Goal: Task Accomplishment & Management: Use online tool/utility

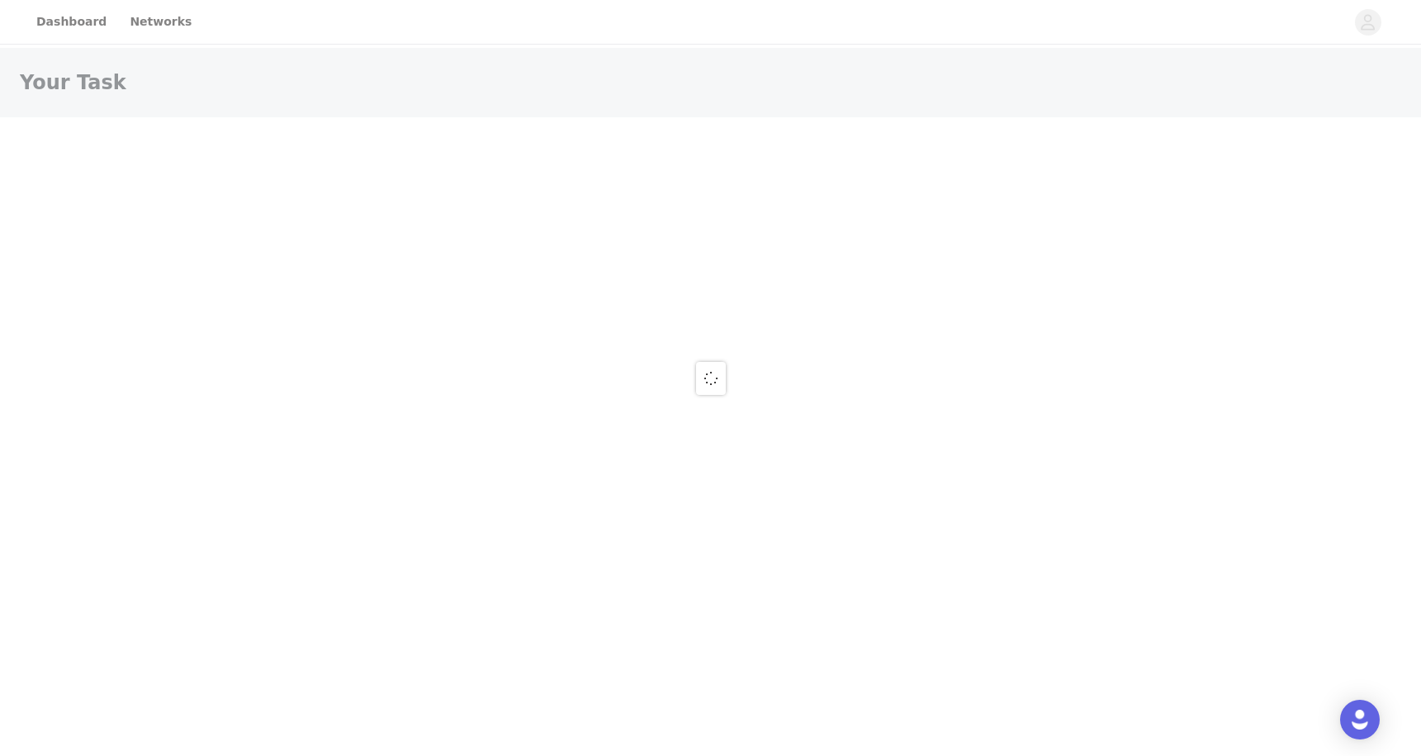
click at [69, 26] on div at bounding box center [710, 378] width 1421 height 756
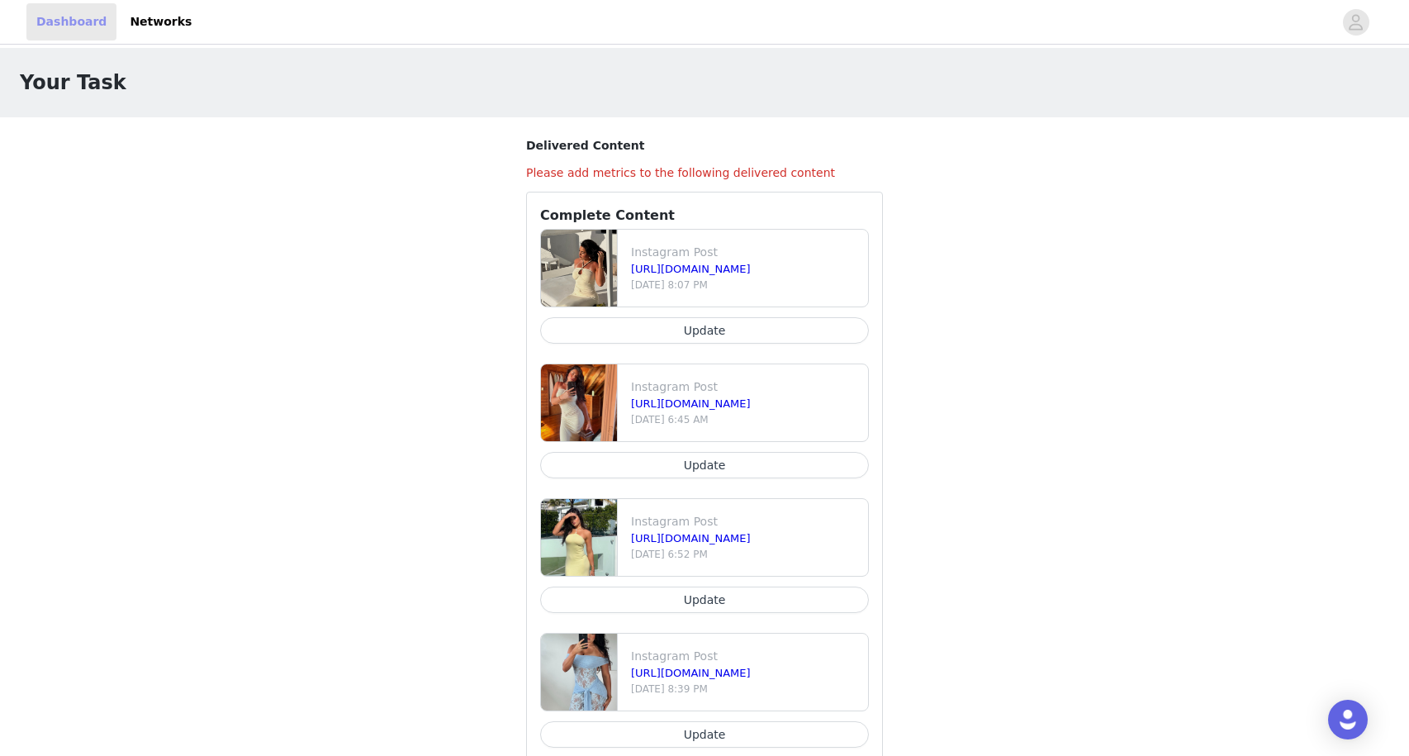
click at [80, 31] on link "Dashboard" at bounding box center [71, 21] width 90 height 37
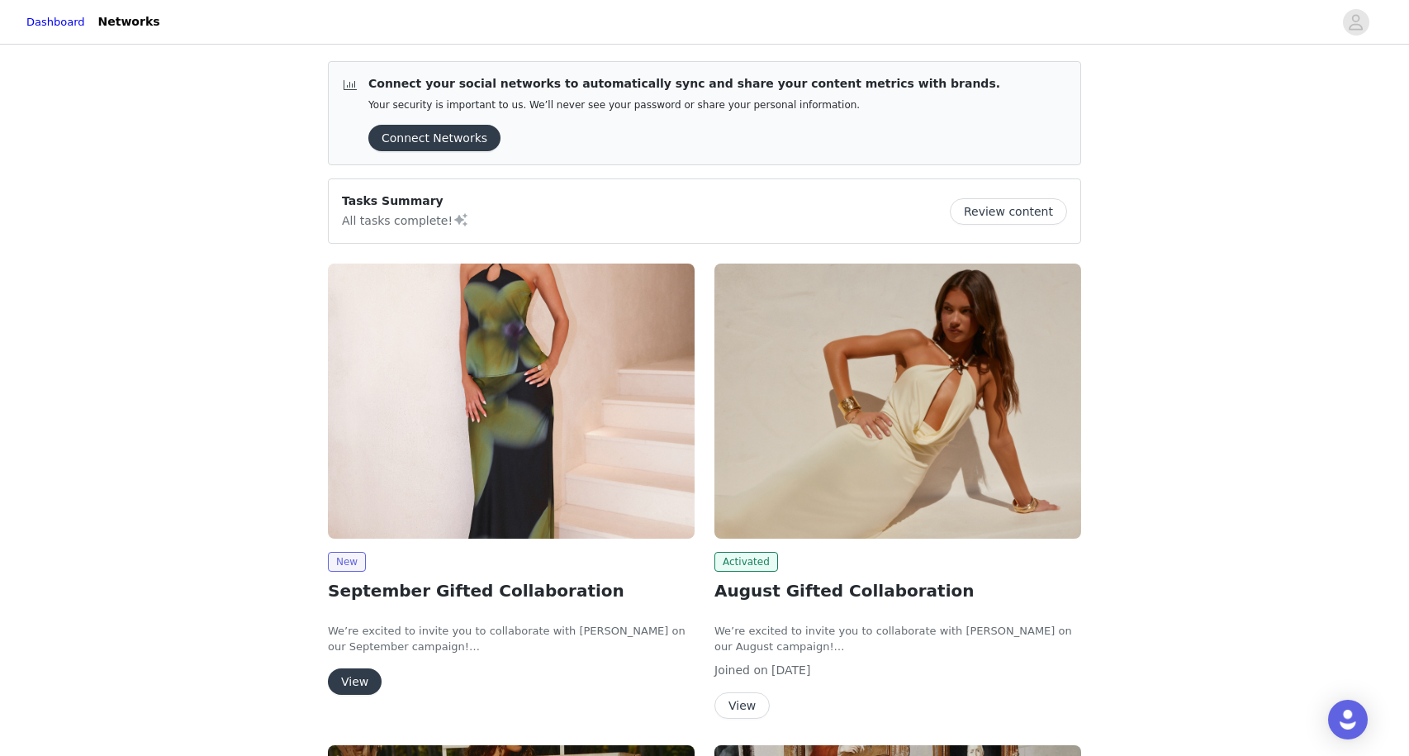
click at [351, 676] on button "View" at bounding box center [355, 681] width 54 height 26
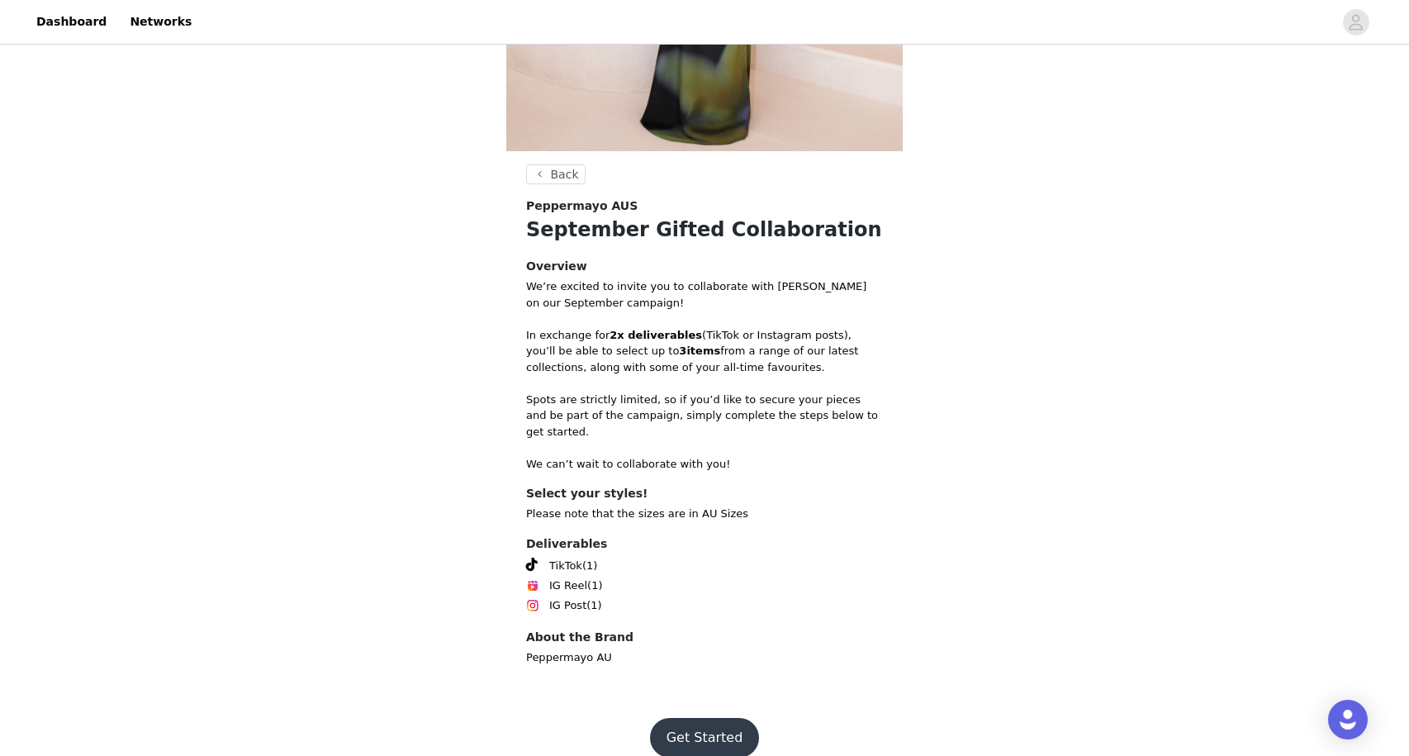
scroll to position [398, 0]
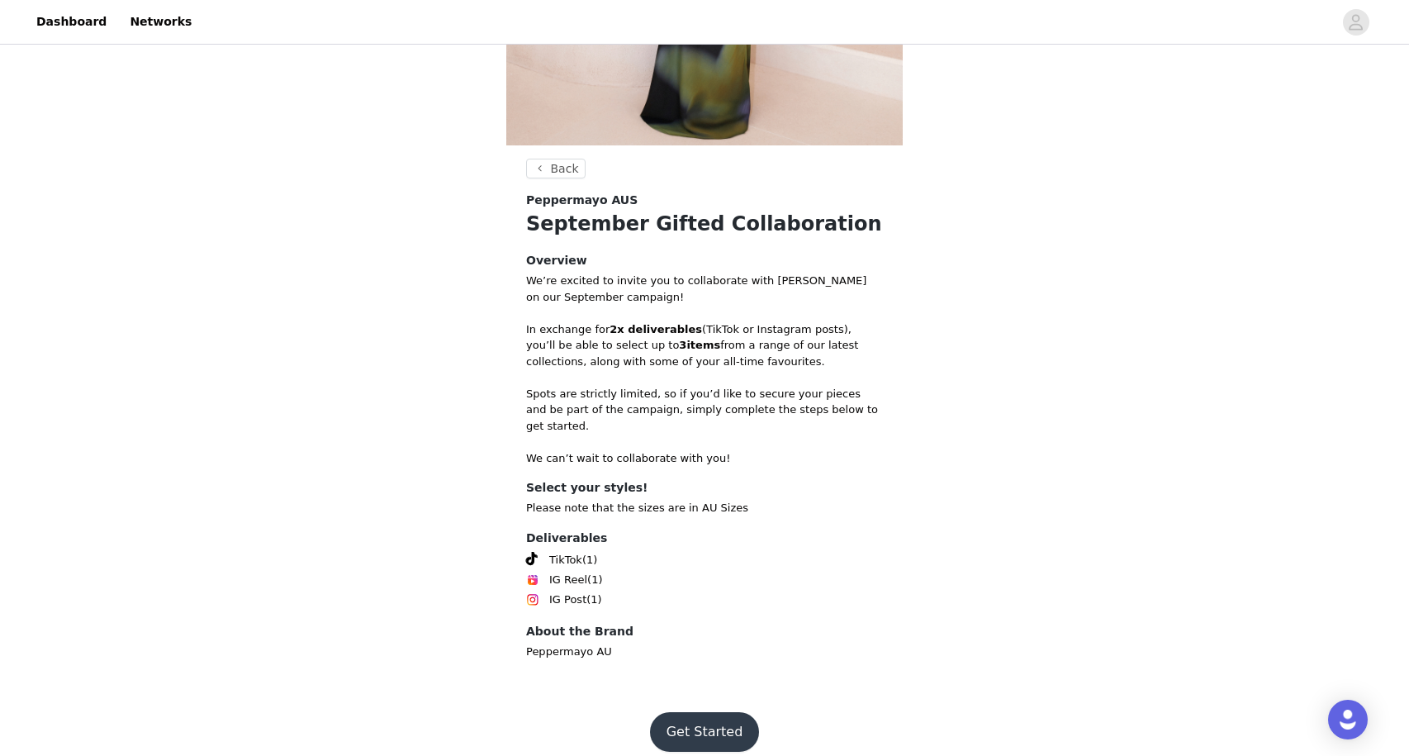
click at [684, 714] on button "Get Started" at bounding box center [705, 732] width 110 height 40
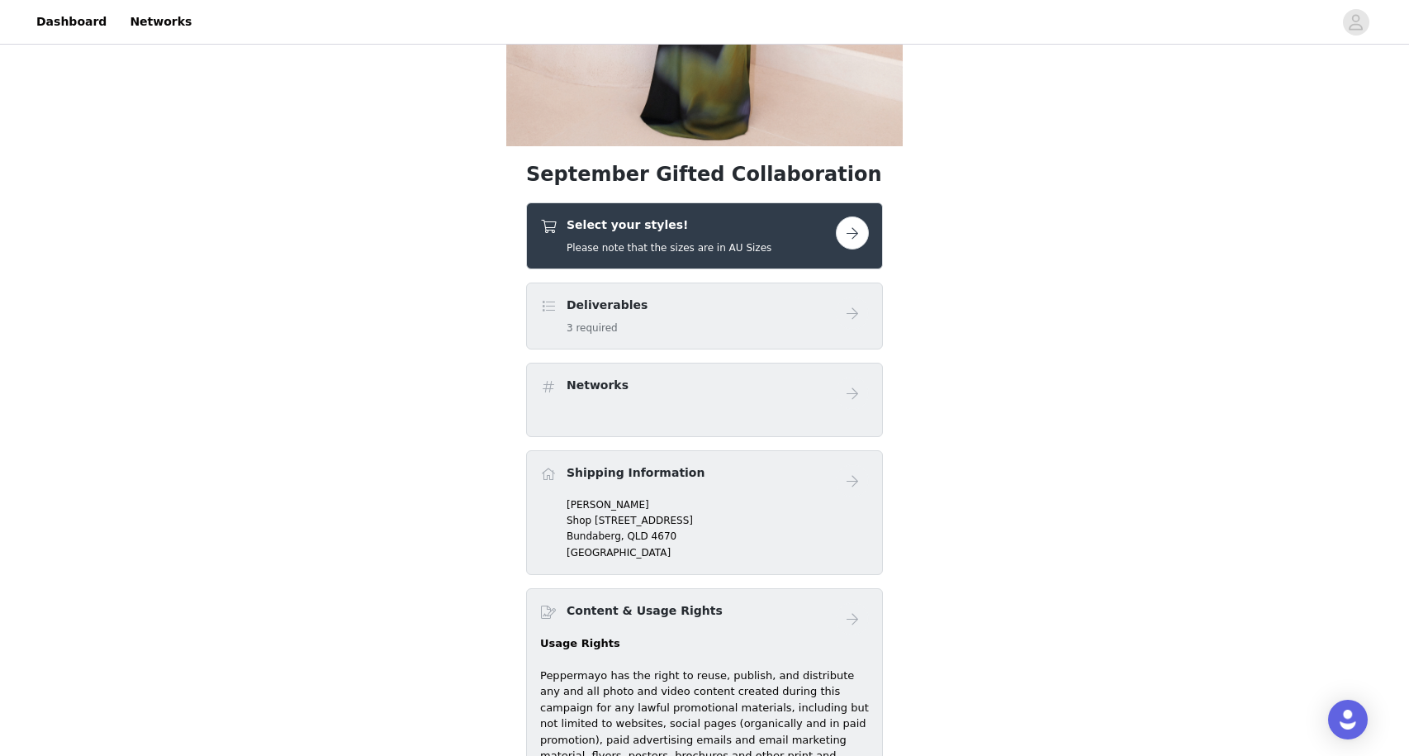
scroll to position [413, 0]
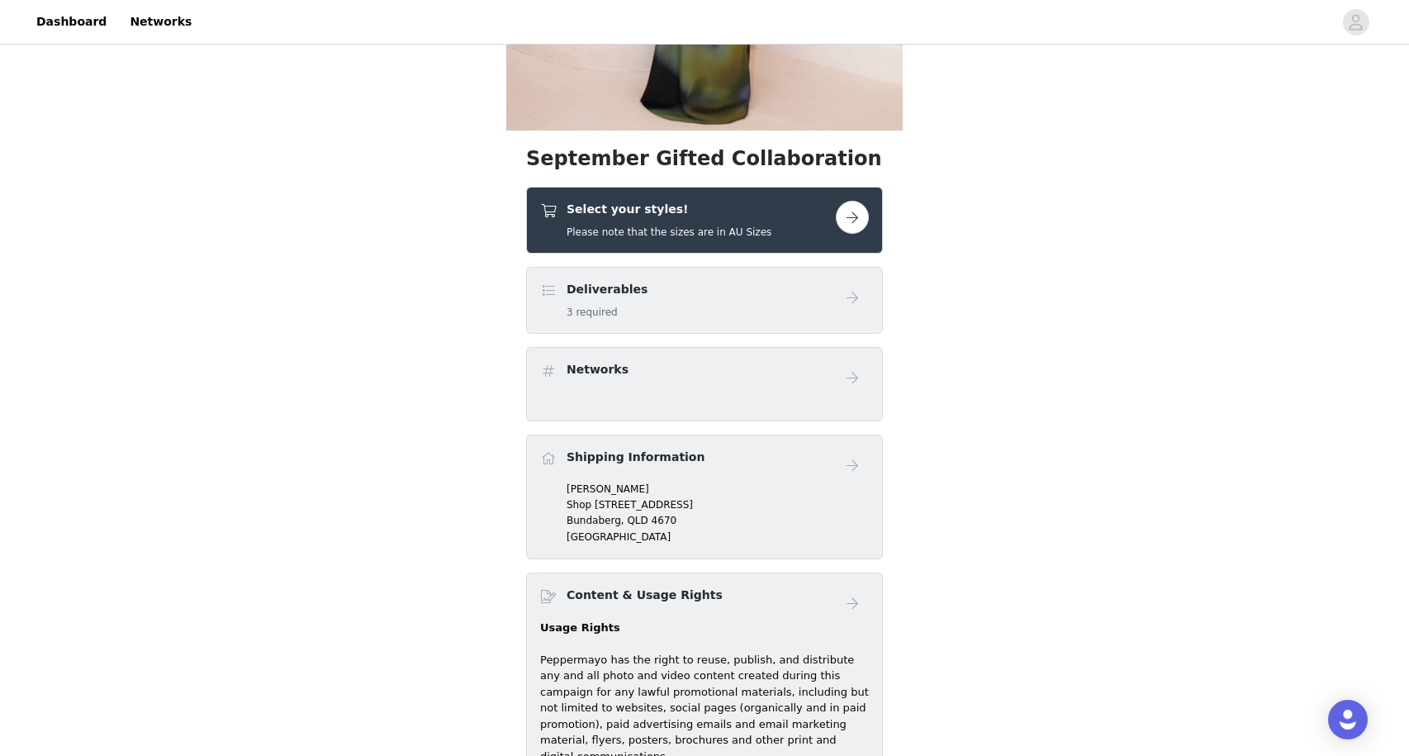
click at [855, 211] on button "button" at bounding box center [852, 217] width 33 height 33
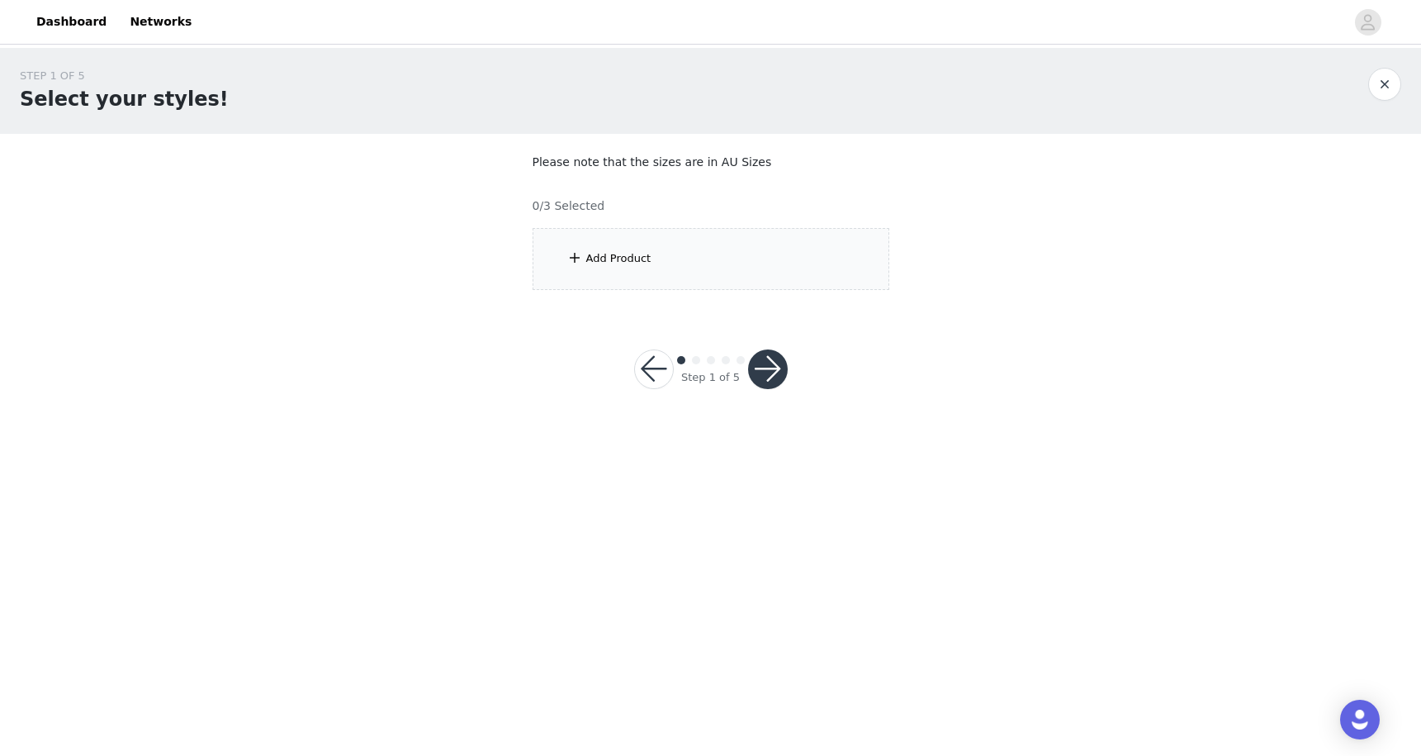
click at [754, 275] on div "Add Product" at bounding box center [711, 259] width 357 height 62
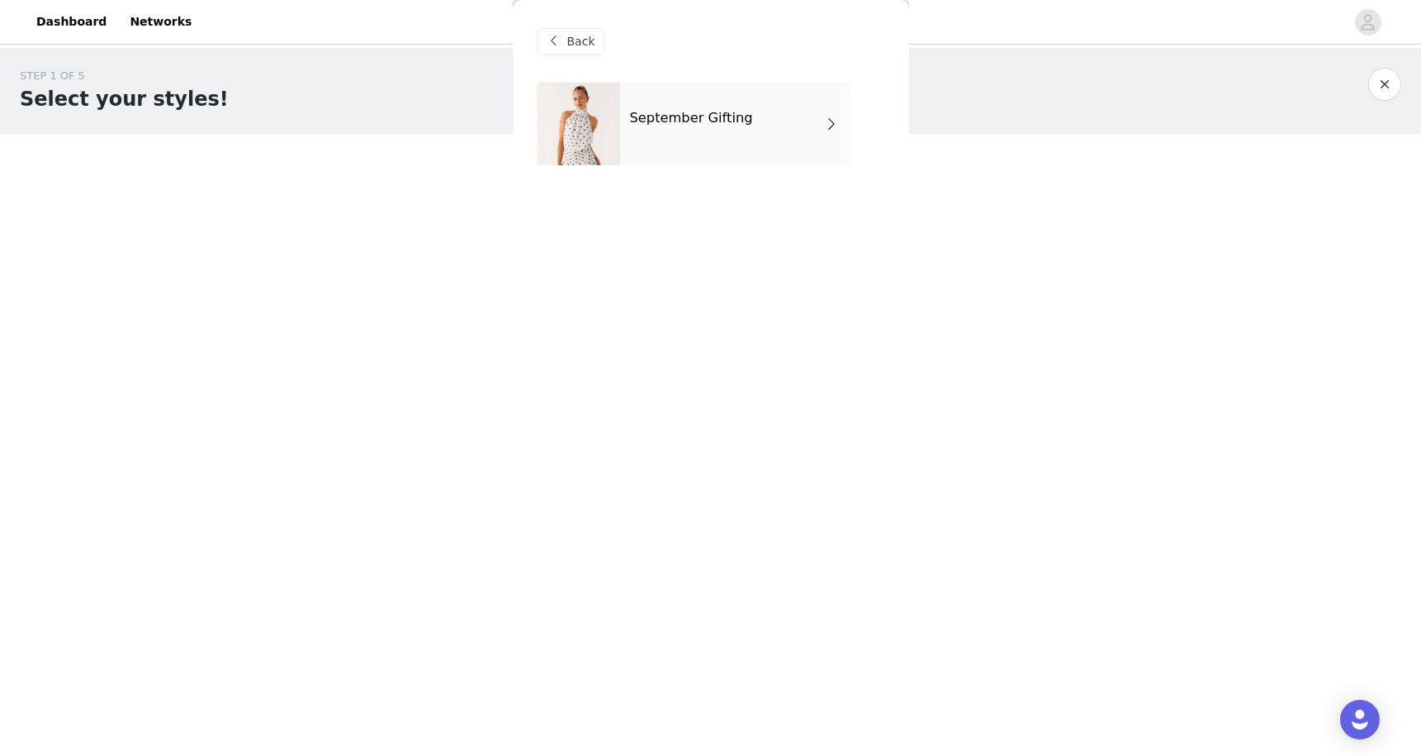
click at [775, 125] on div "September Gifting" at bounding box center [735, 124] width 230 height 83
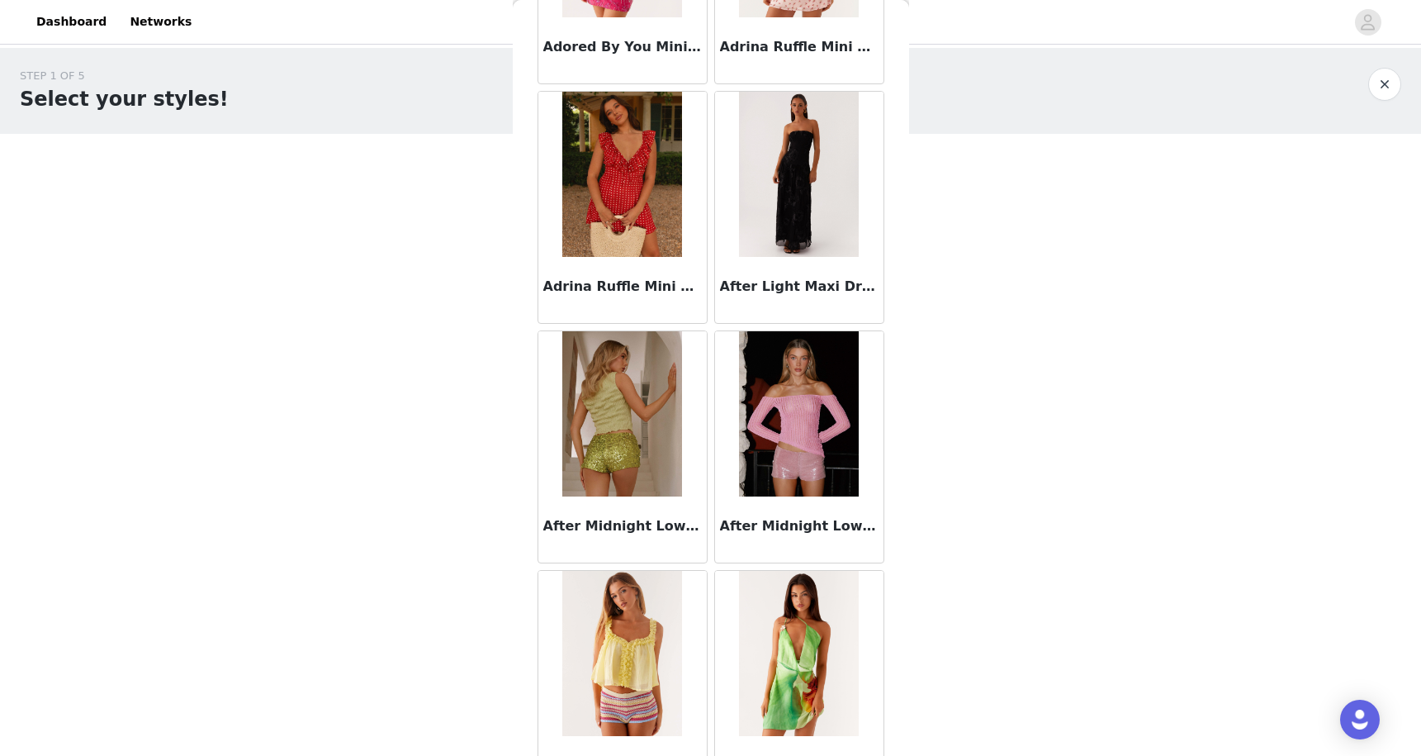
scroll to position [330, 0]
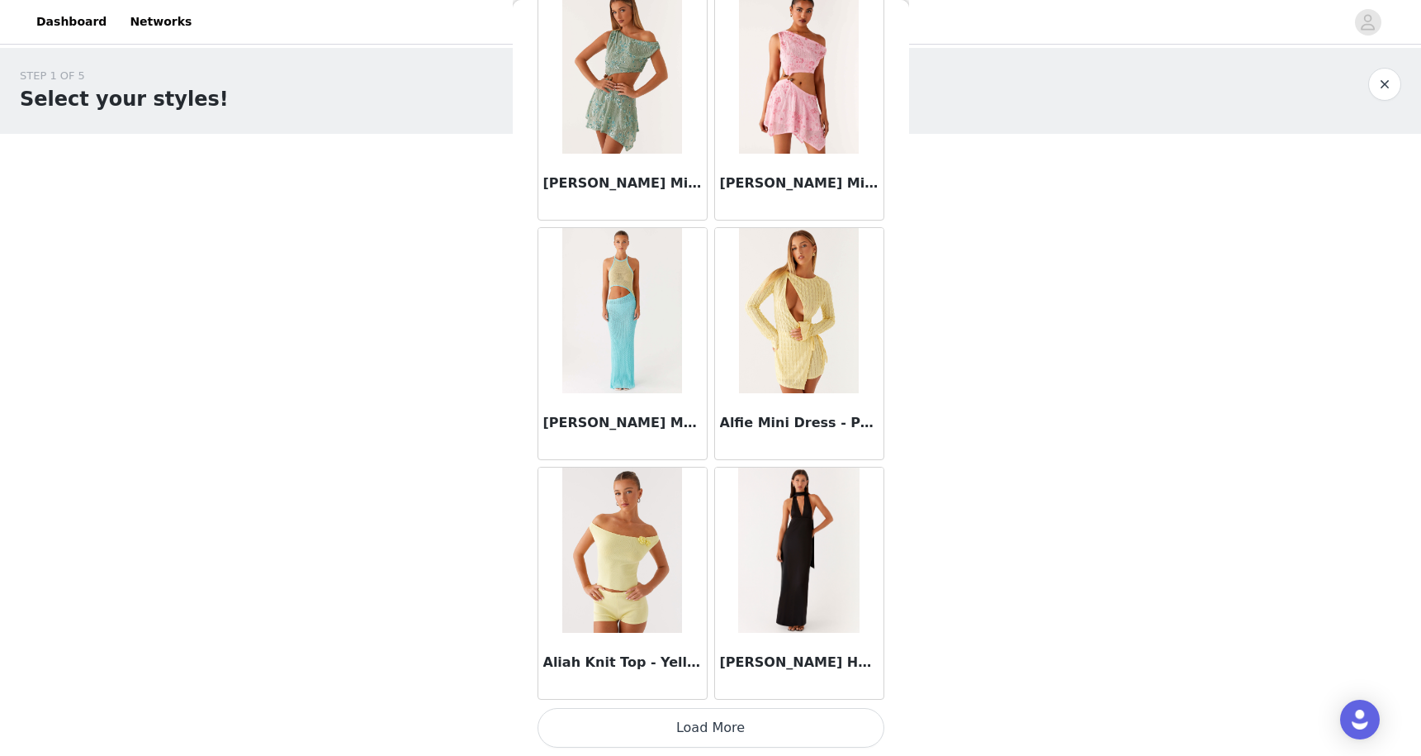
click at [583, 729] on button "Load More" at bounding box center [711, 728] width 347 height 40
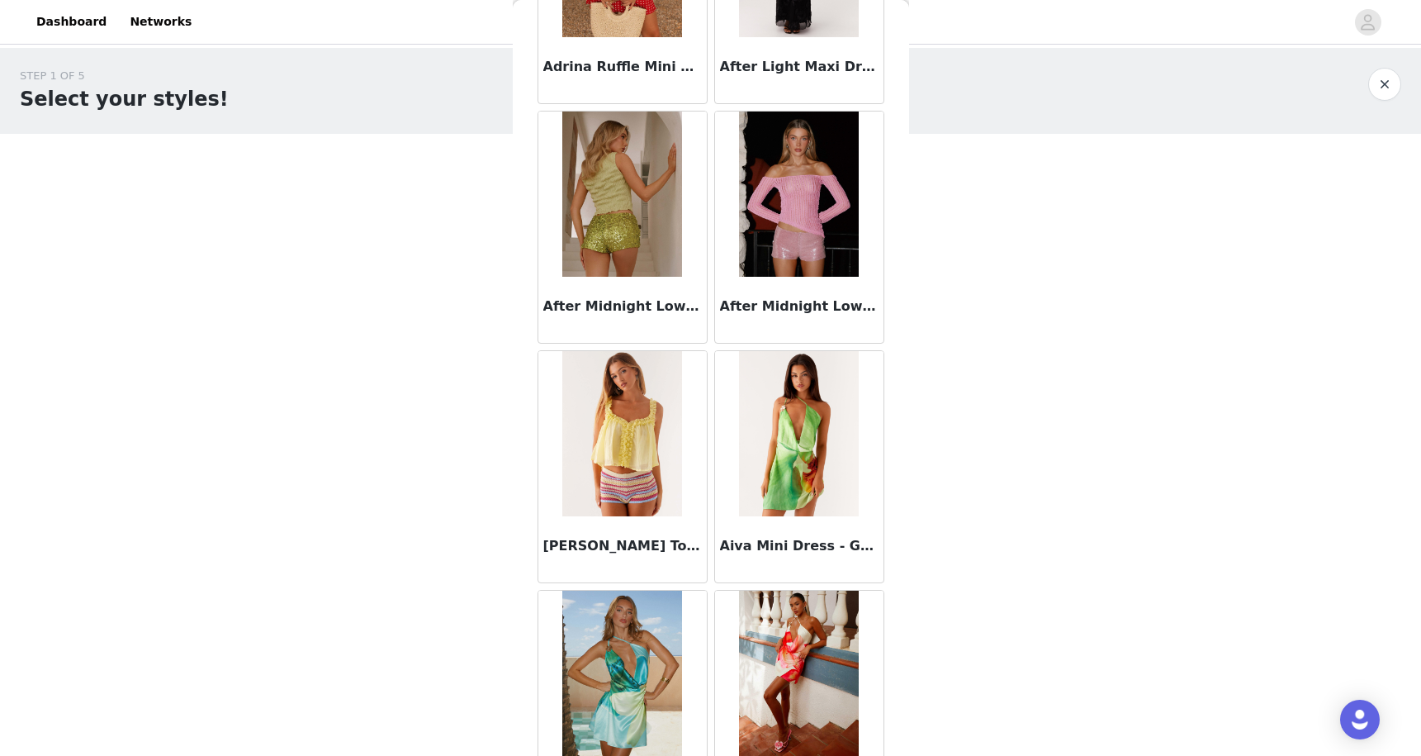
scroll to position [360, 0]
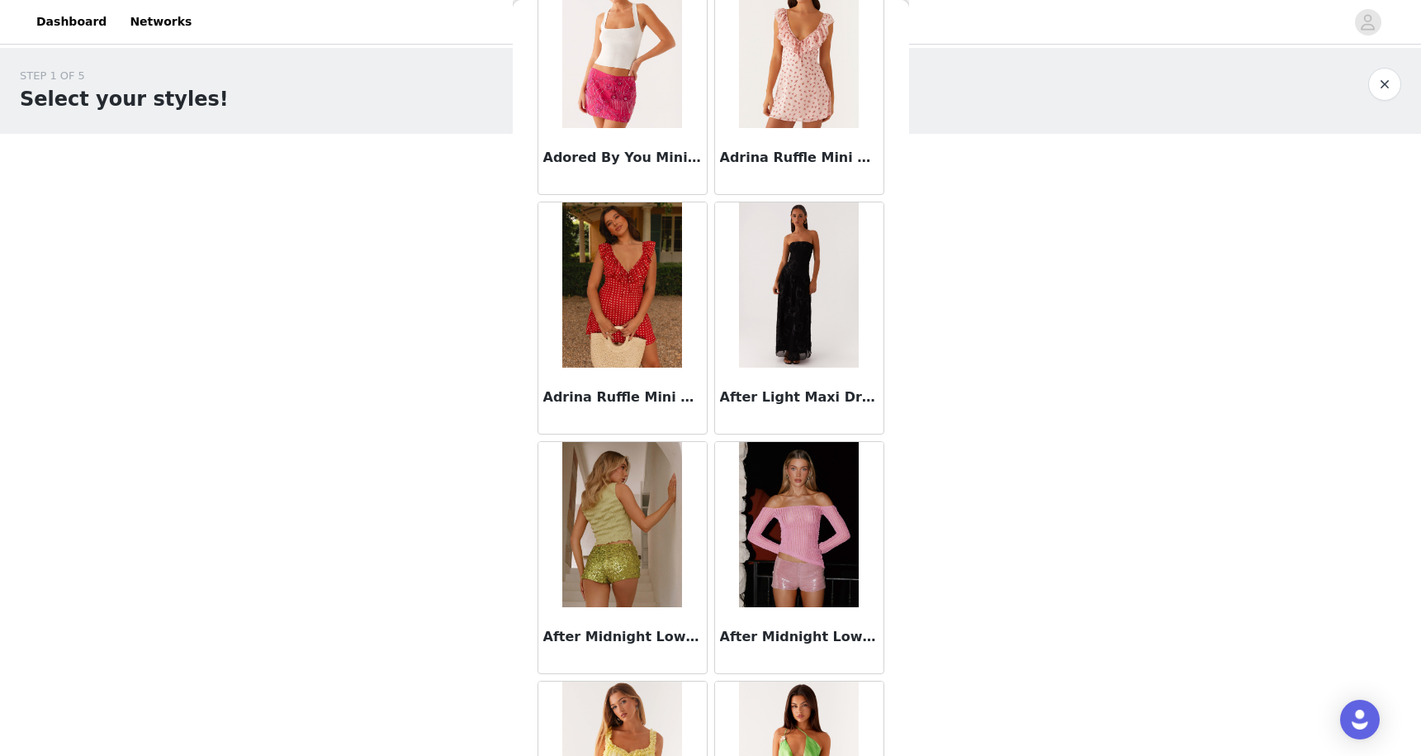
click at [625, 381] on div "Adrina Ruffle Mini Dress - Red Polka Dot" at bounding box center [622, 400] width 168 height 66
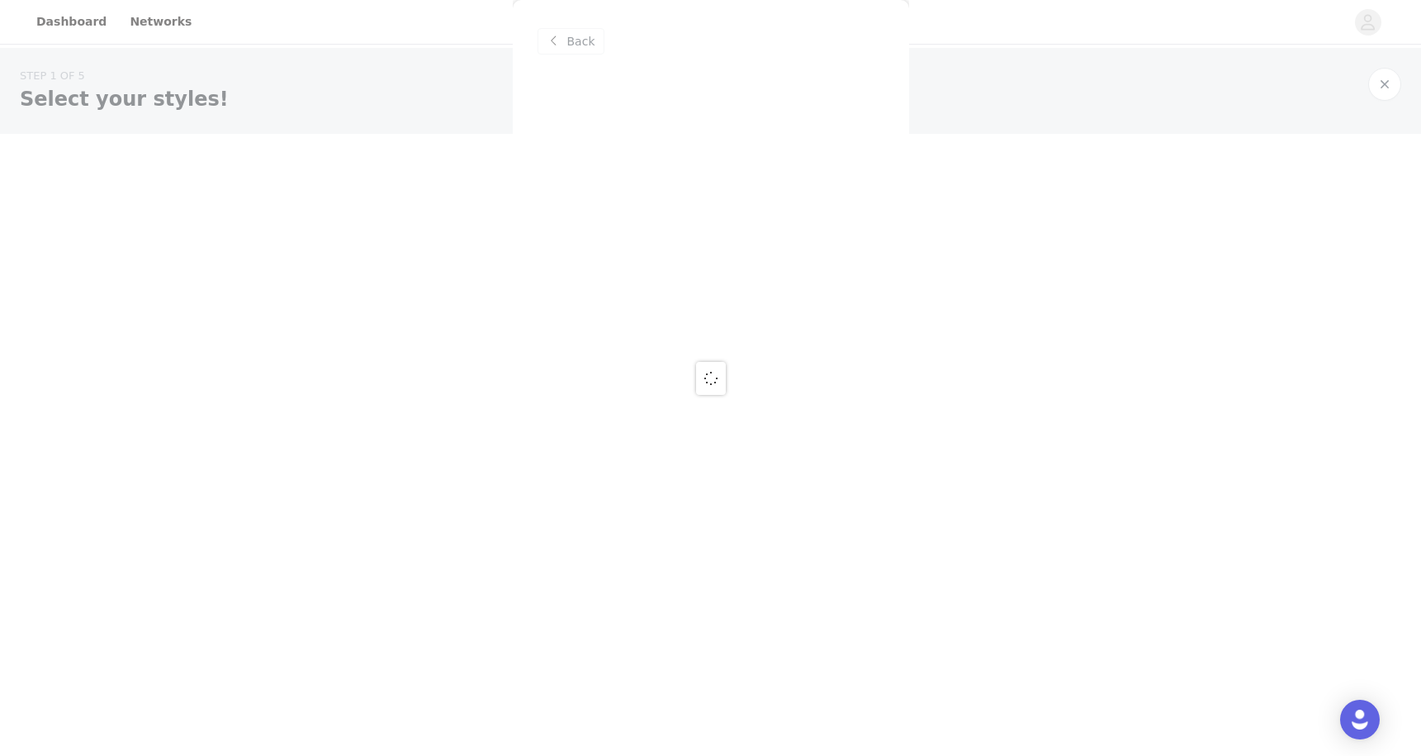
scroll to position [0, 0]
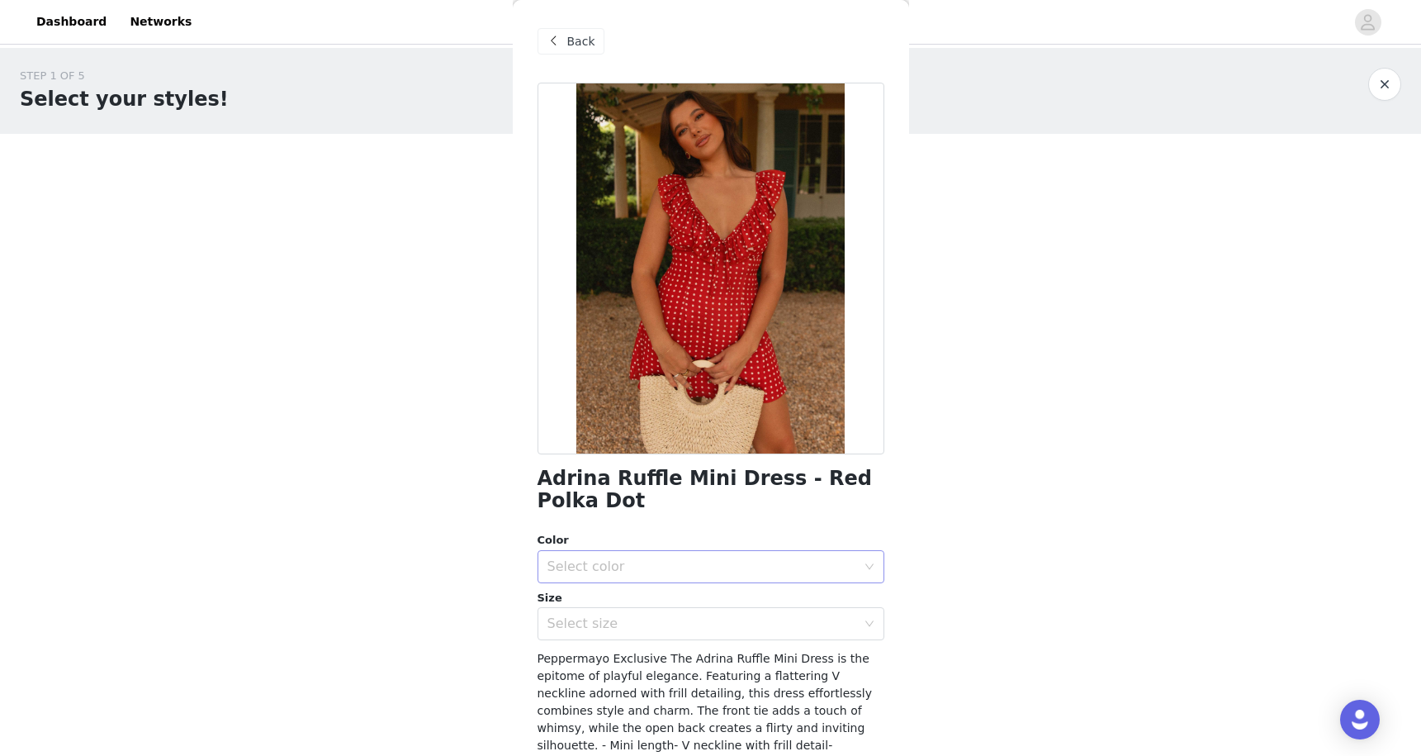
click at [688, 564] on div "Select color" at bounding box center [702, 566] width 309 height 17
click at [650, 612] on li "Red Polka Dot" at bounding box center [705, 603] width 334 height 26
click at [644, 626] on div "Select size" at bounding box center [702, 623] width 309 height 17
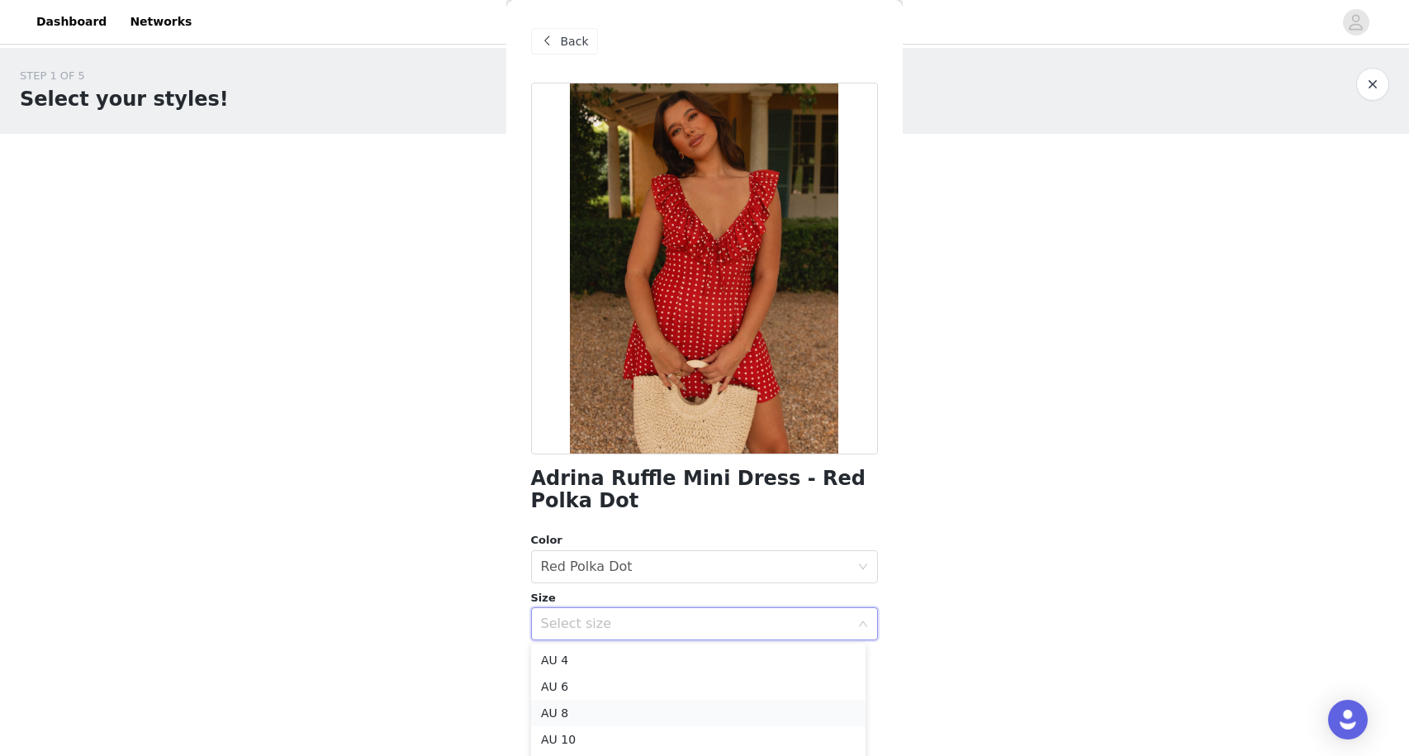
click at [581, 711] on li "AU 8" at bounding box center [698, 712] width 334 height 26
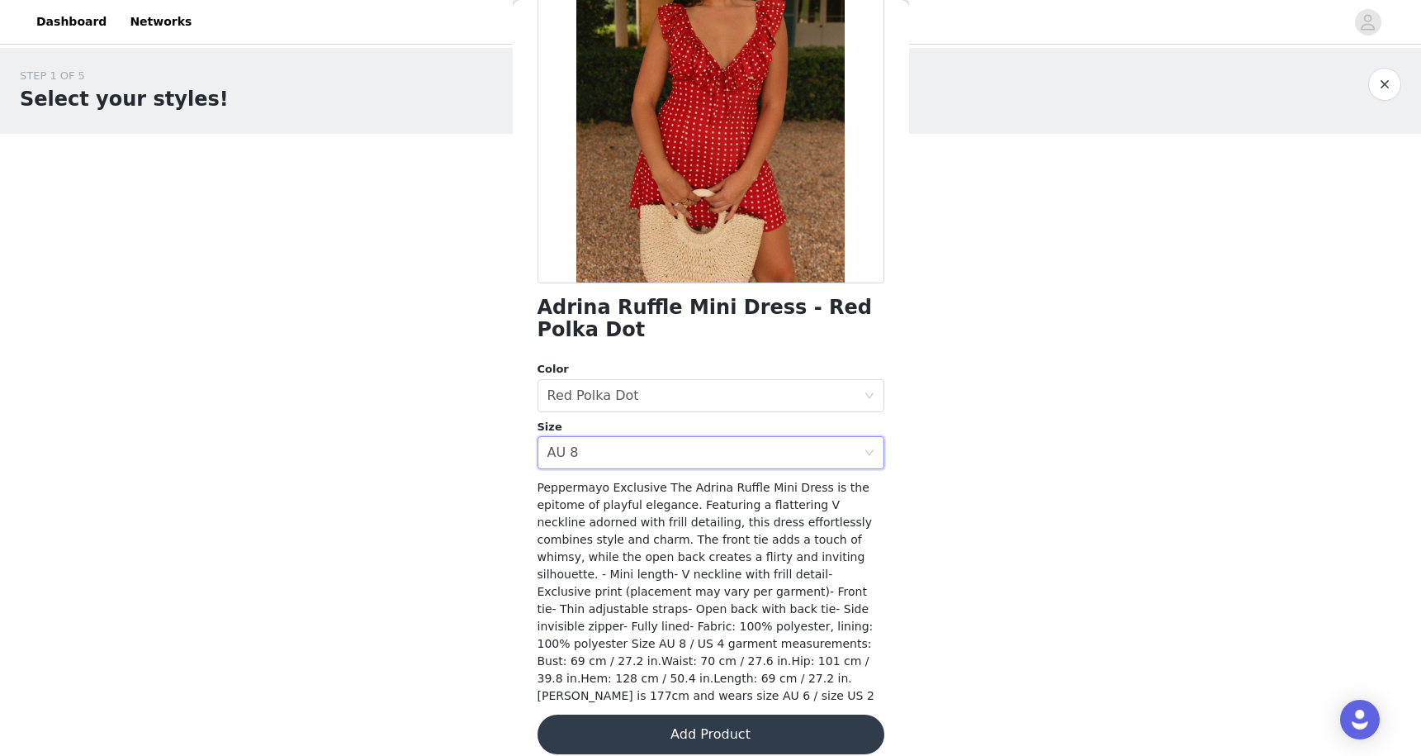
scroll to position [172, 0]
click at [626, 713] on button "Add Product" at bounding box center [711, 733] width 347 height 40
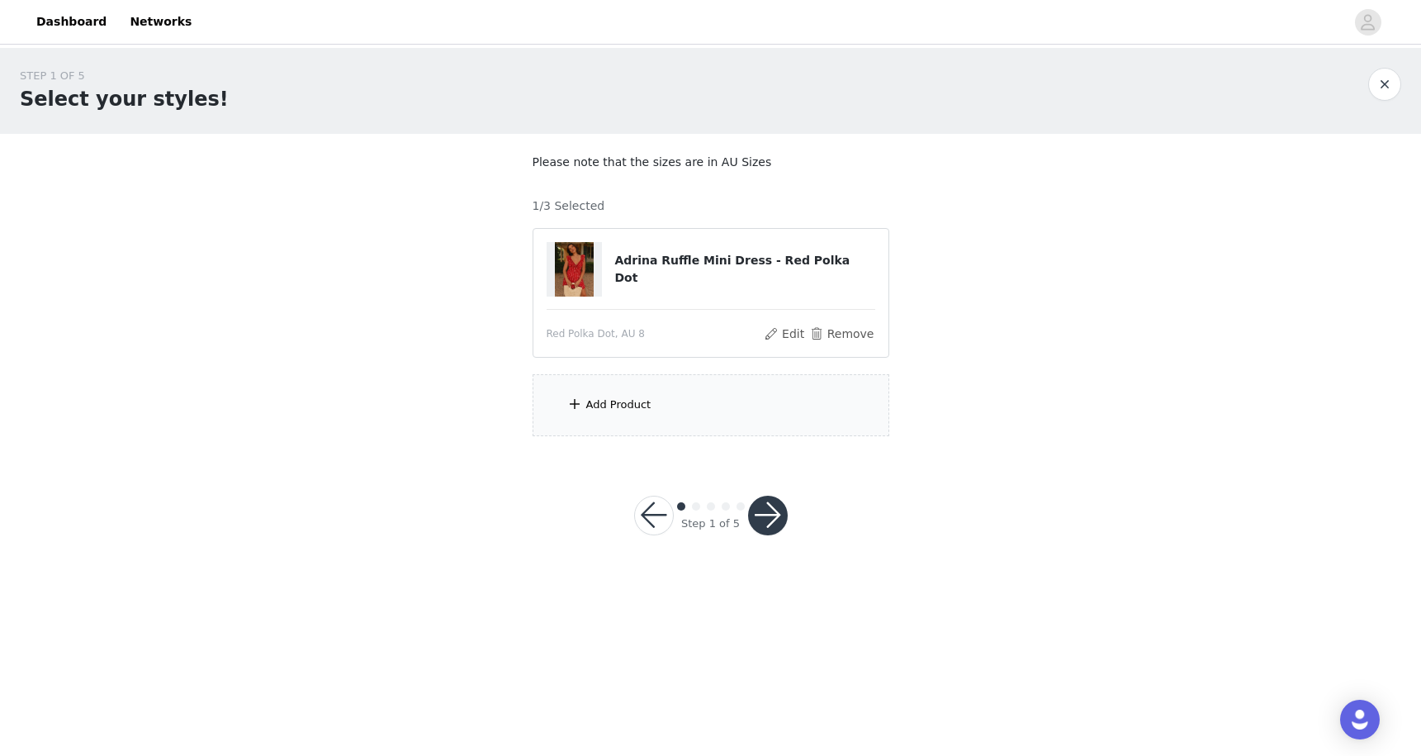
click at [656, 423] on div "Add Product" at bounding box center [711, 405] width 357 height 62
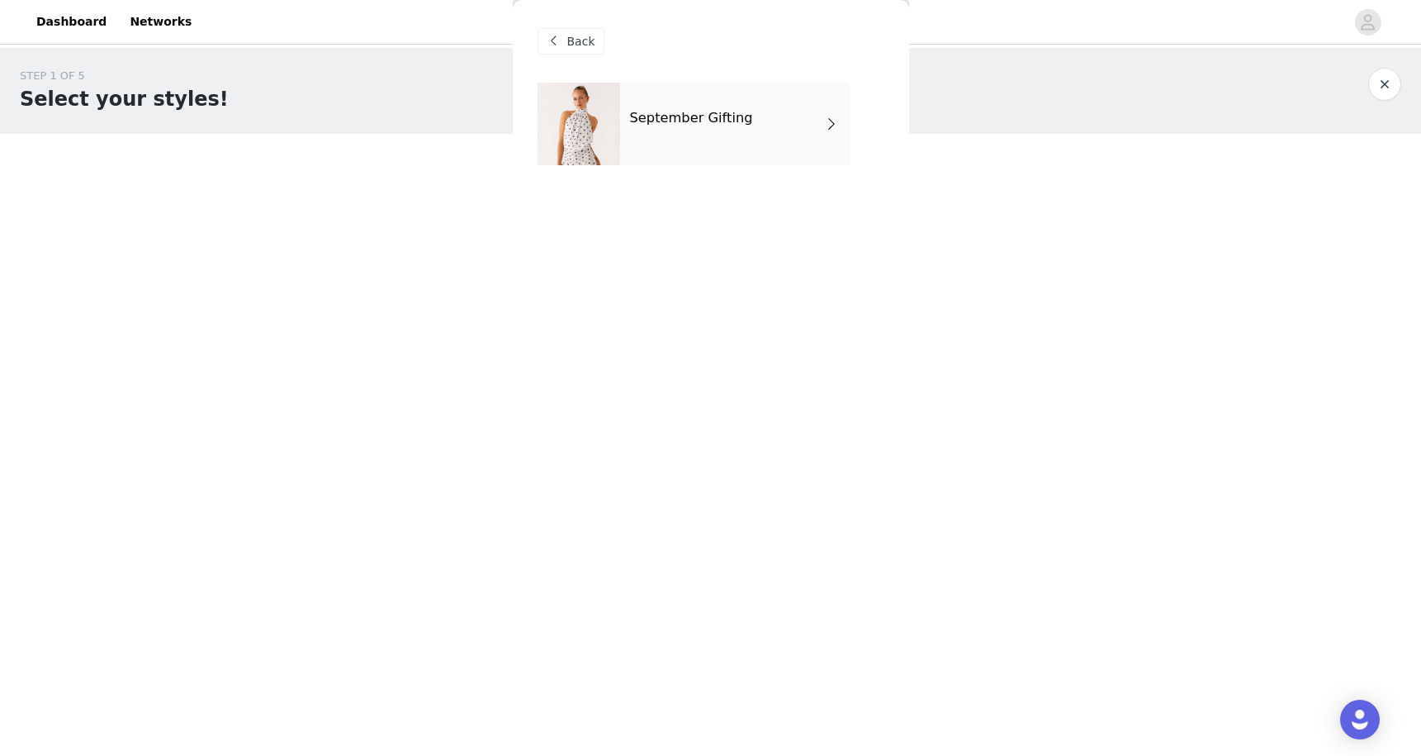
click at [639, 136] on div "September Gifting" at bounding box center [735, 124] width 230 height 83
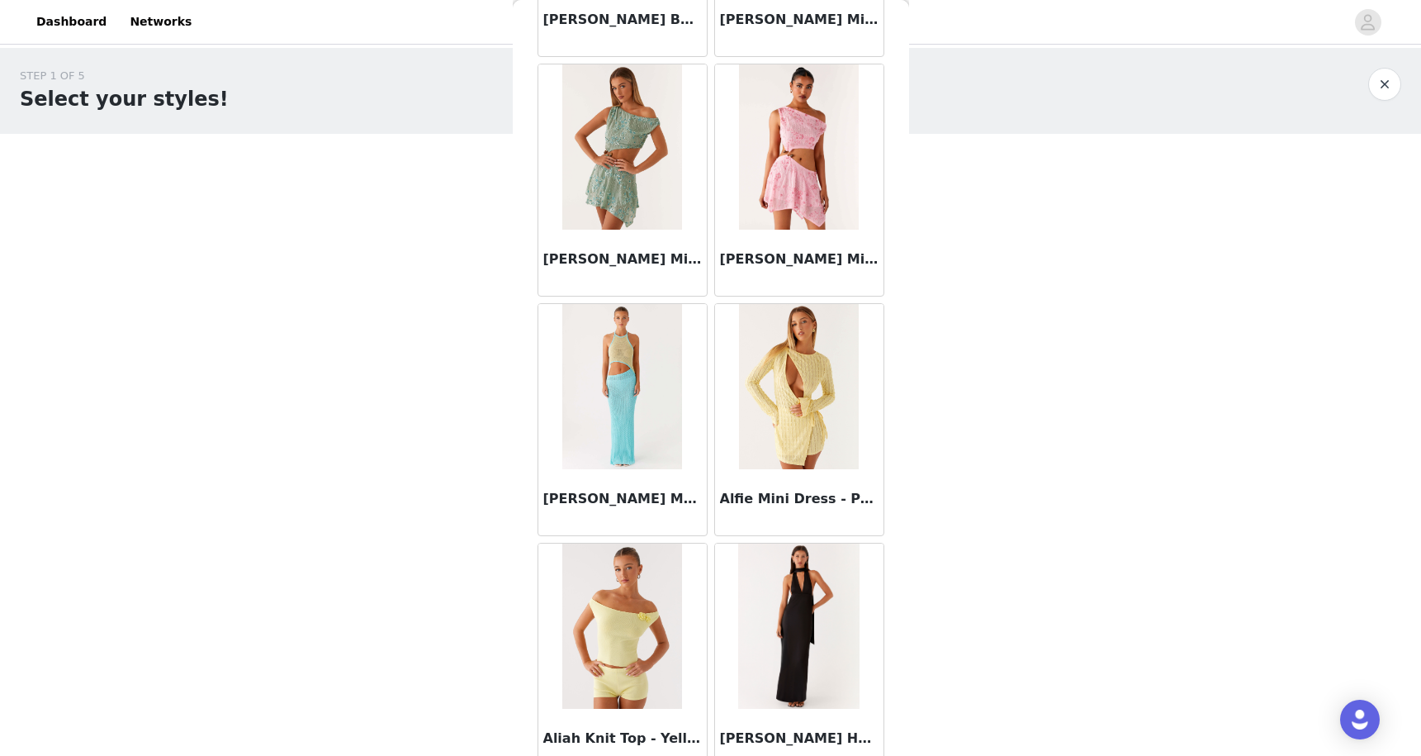
scroll to position [1771, 0]
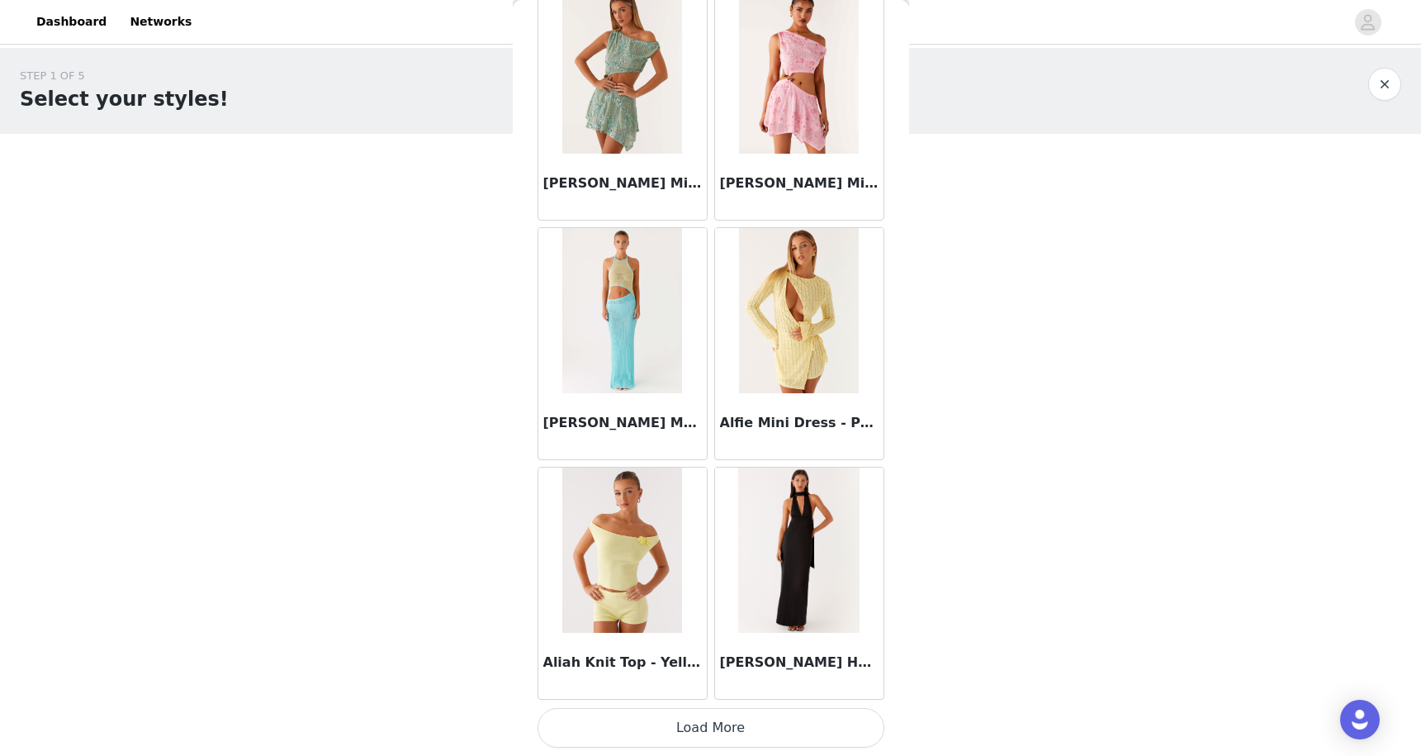
click at [673, 740] on button "Load More" at bounding box center [711, 728] width 347 height 40
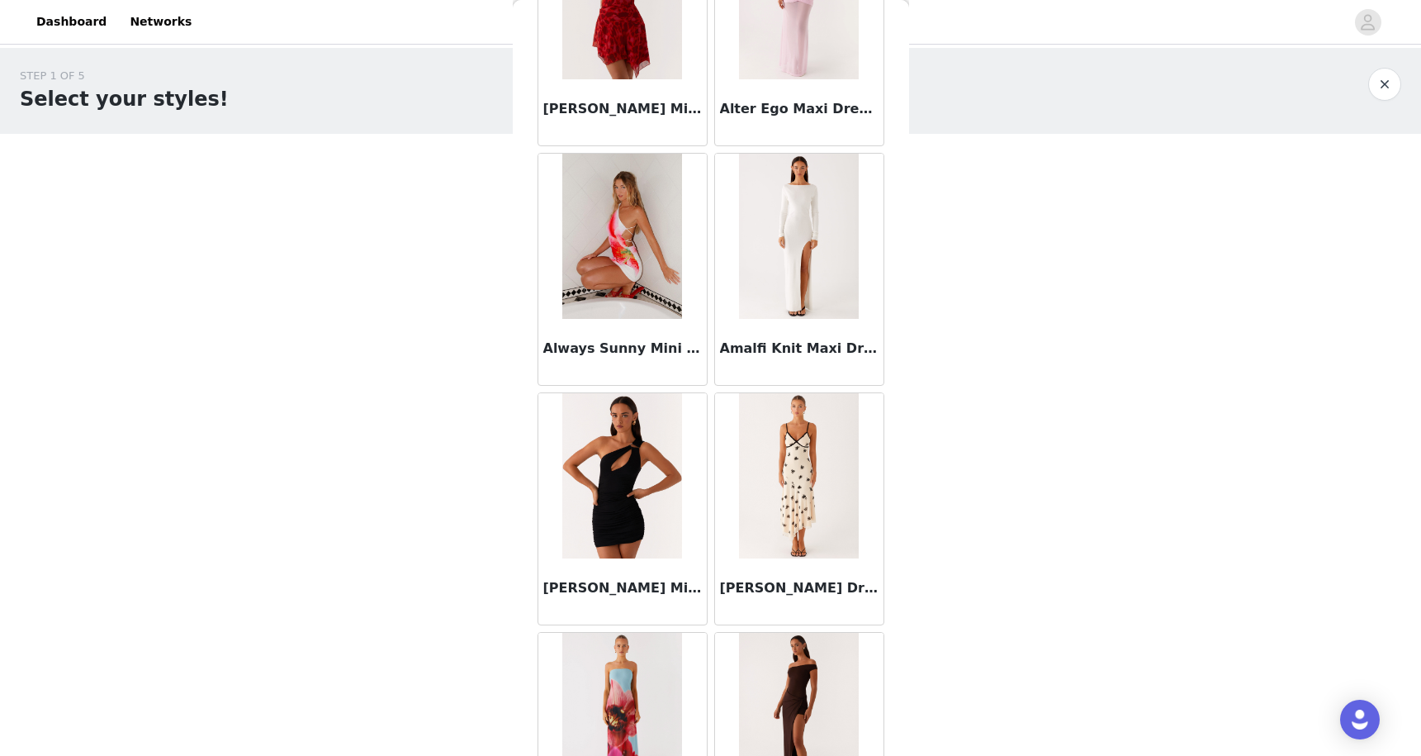
scroll to position [4166, 0]
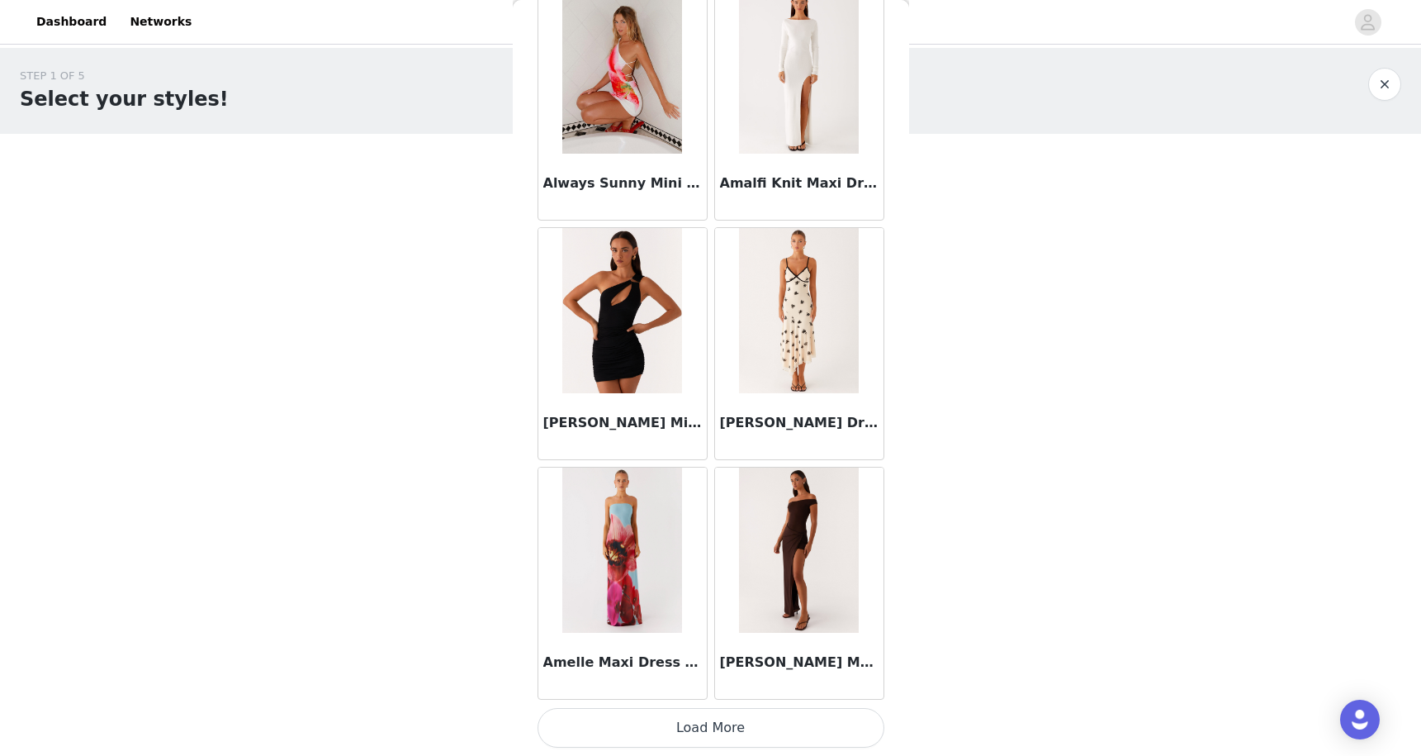
click at [657, 743] on button "Load More" at bounding box center [711, 728] width 347 height 40
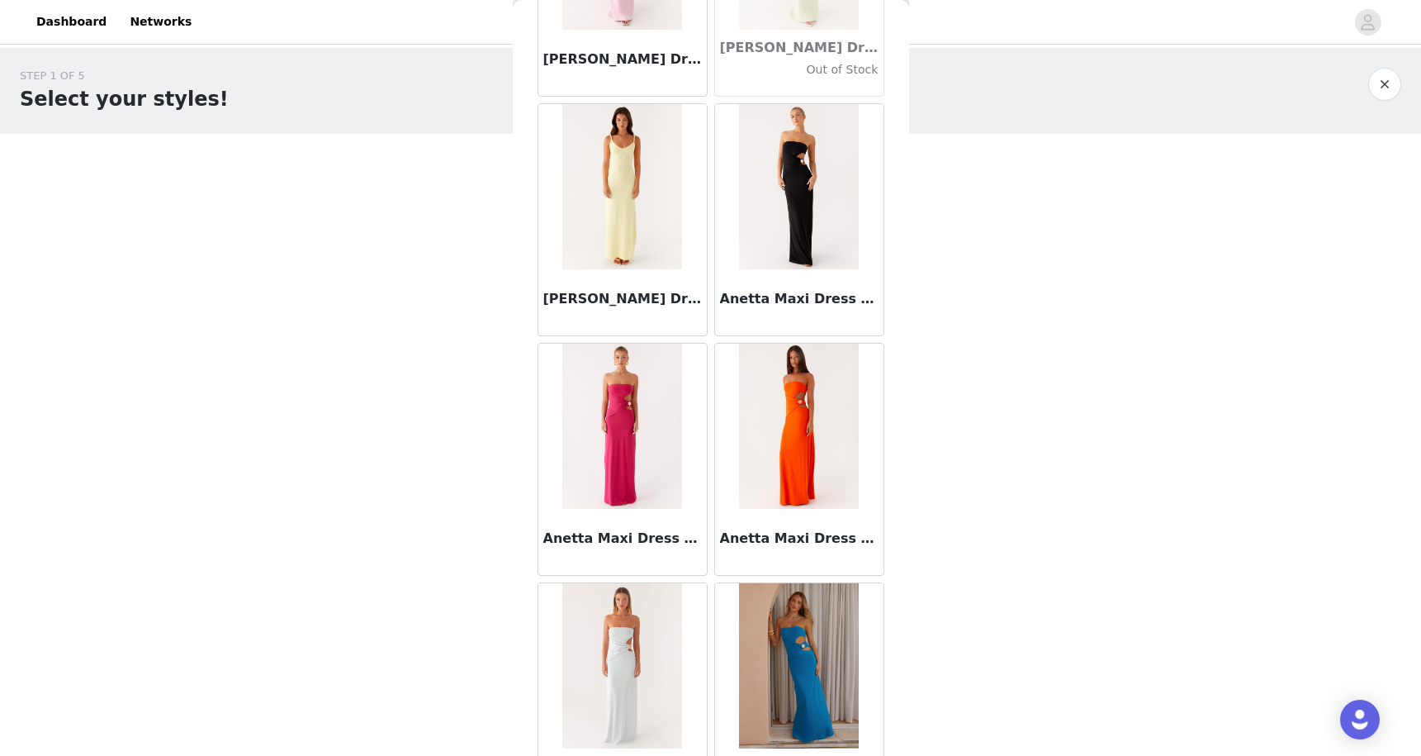
scroll to position [5818, 0]
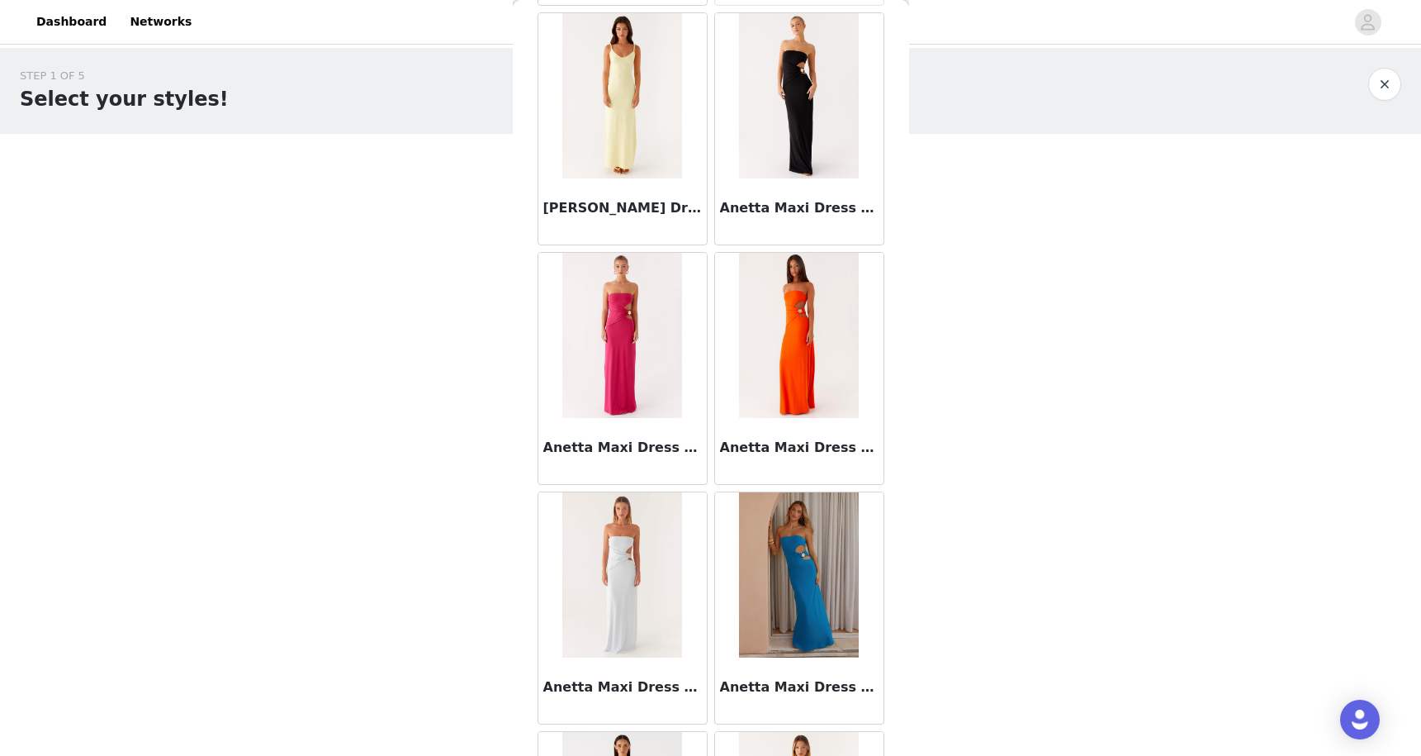
click at [788, 391] on img at bounding box center [799, 335] width 120 height 165
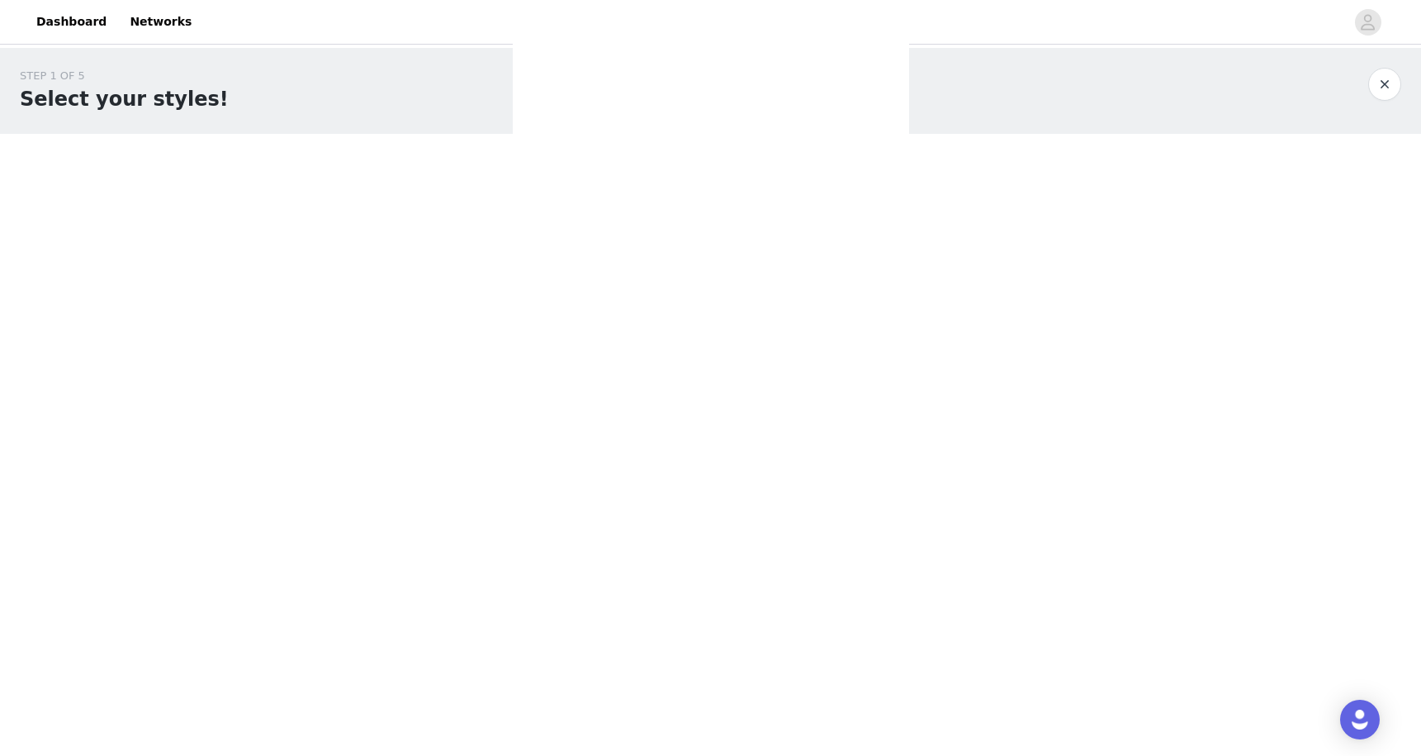
scroll to position [0, 0]
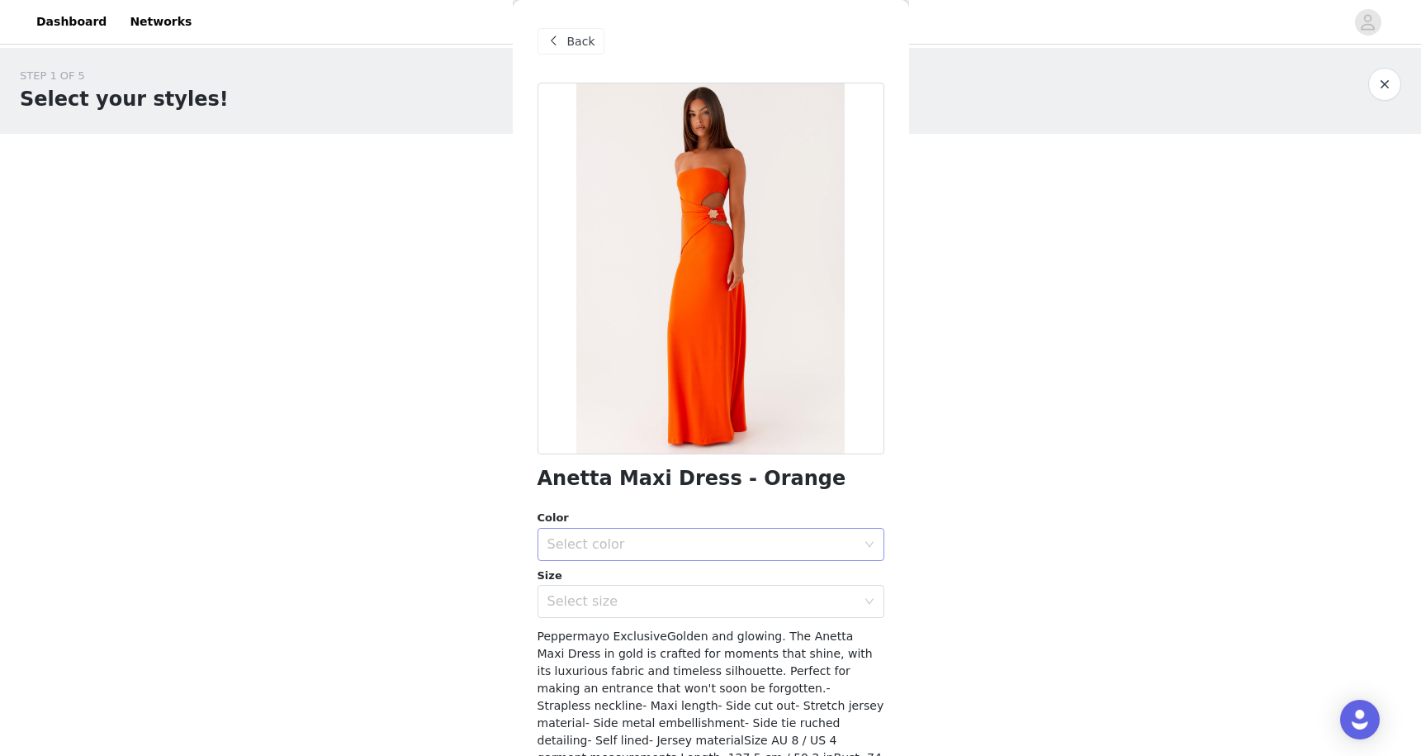
click at [650, 558] on div "Select color" at bounding box center [706, 544] width 316 height 31
click at [645, 588] on li "Orange" at bounding box center [705, 580] width 334 height 26
click at [633, 613] on div "Select size" at bounding box center [706, 600] width 316 height 31
click at [554, 44] on span at bounding box center [554, 41] width 20 height 20
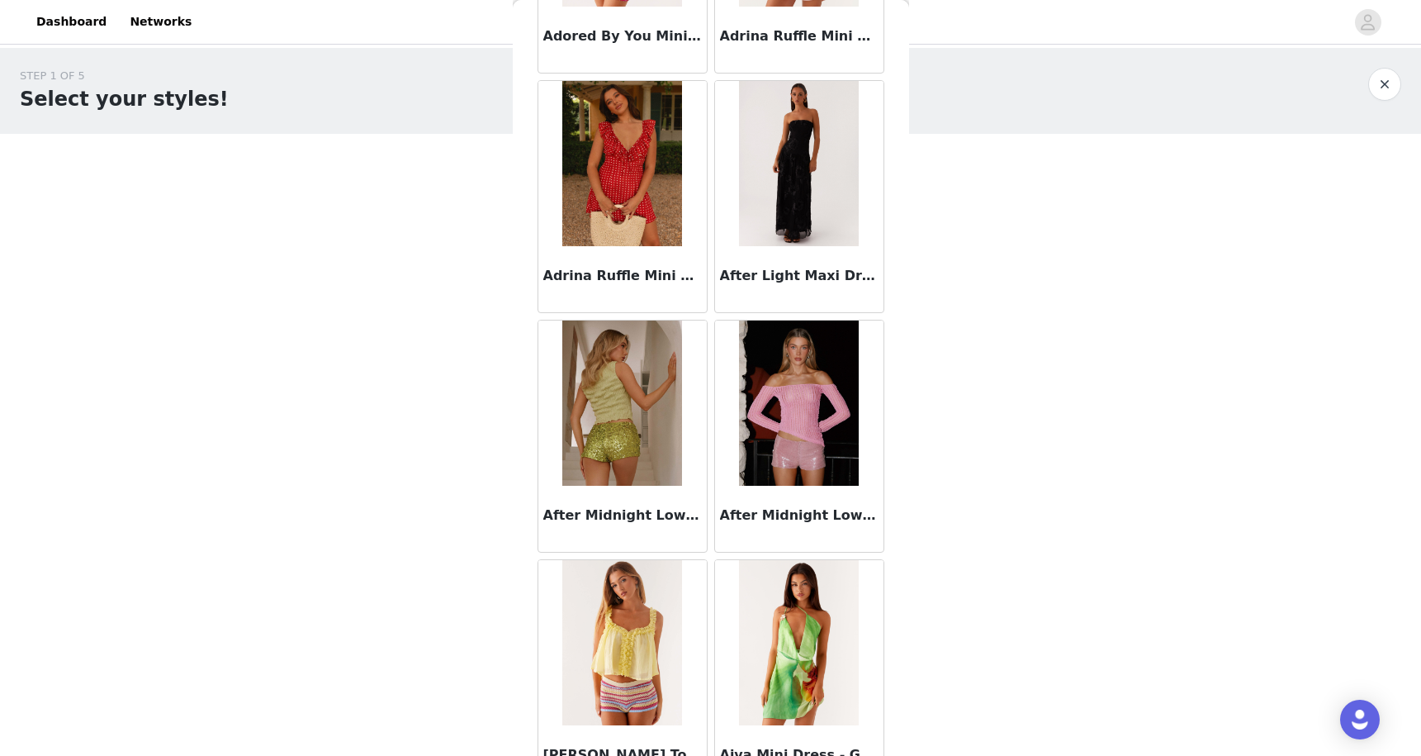
scroll to position [495, 0]
